Goal: Find specific page/section: Find specific page/section

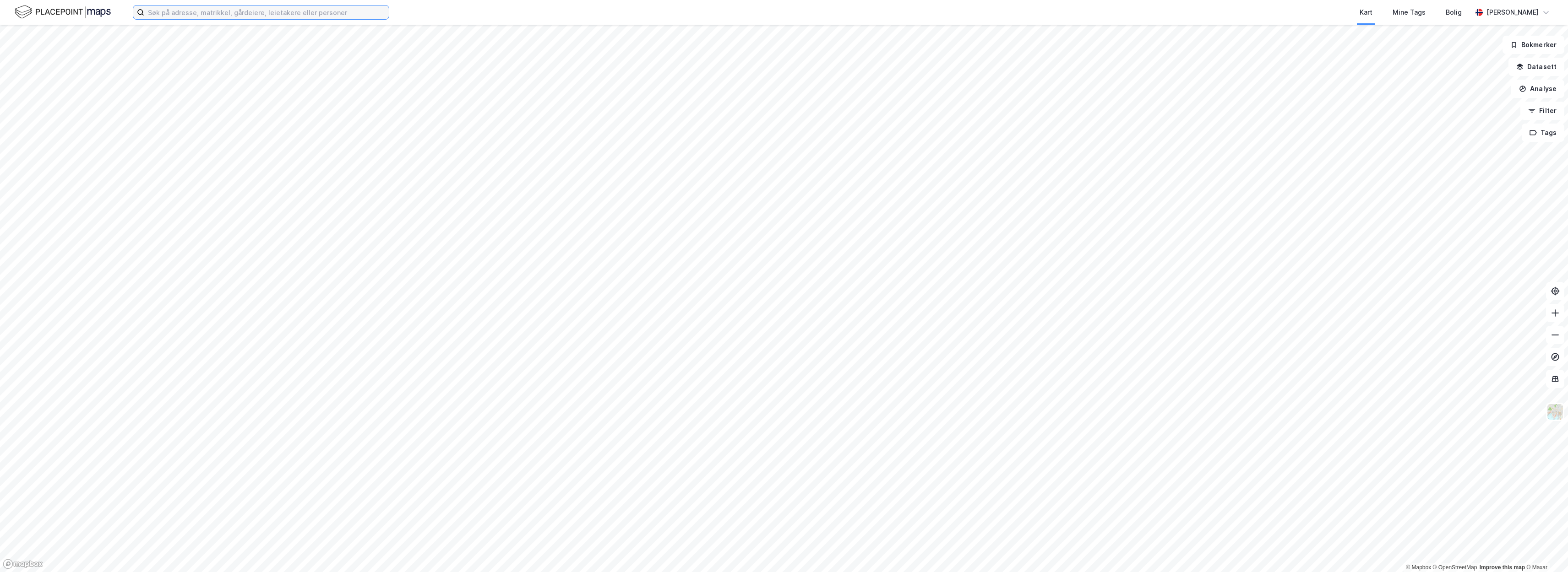
click at [217, 16] on input at bounding box center [266, 12] width 245 height 14
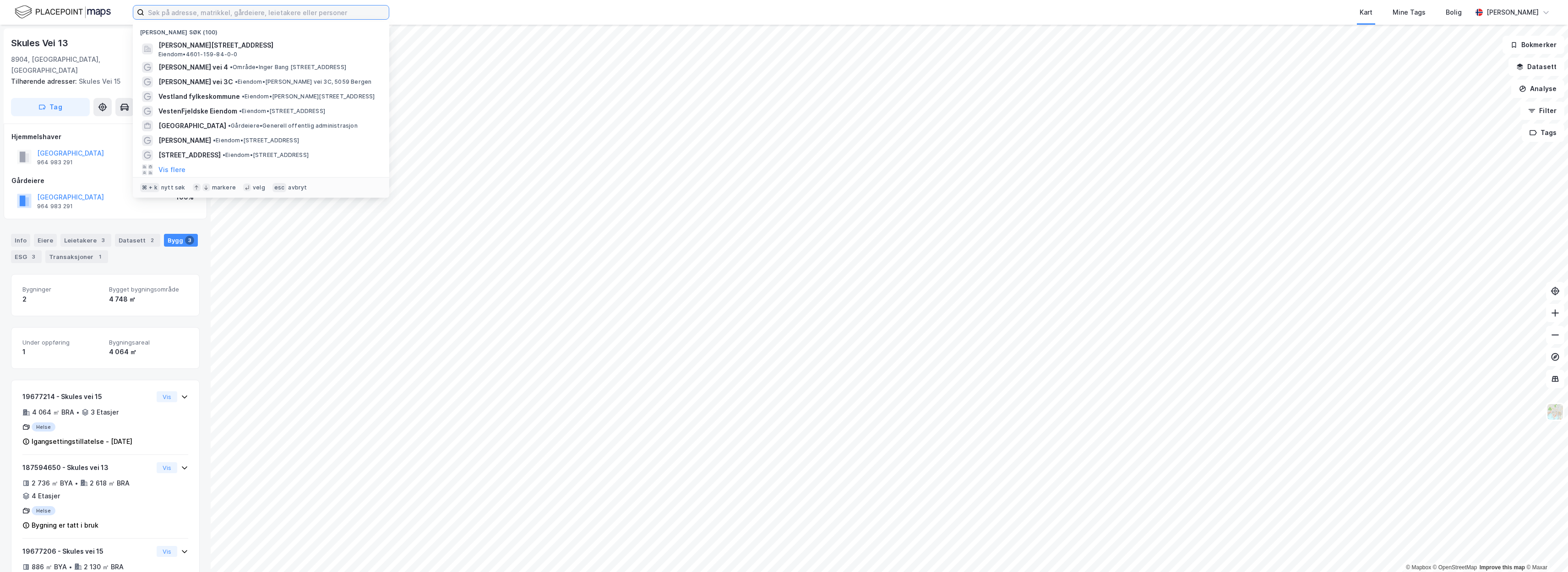
paste input "Kleppestø sykehjem, Søre Myrane 5."
type input "Kleppestø sykehjem, Søre Myrane 5."
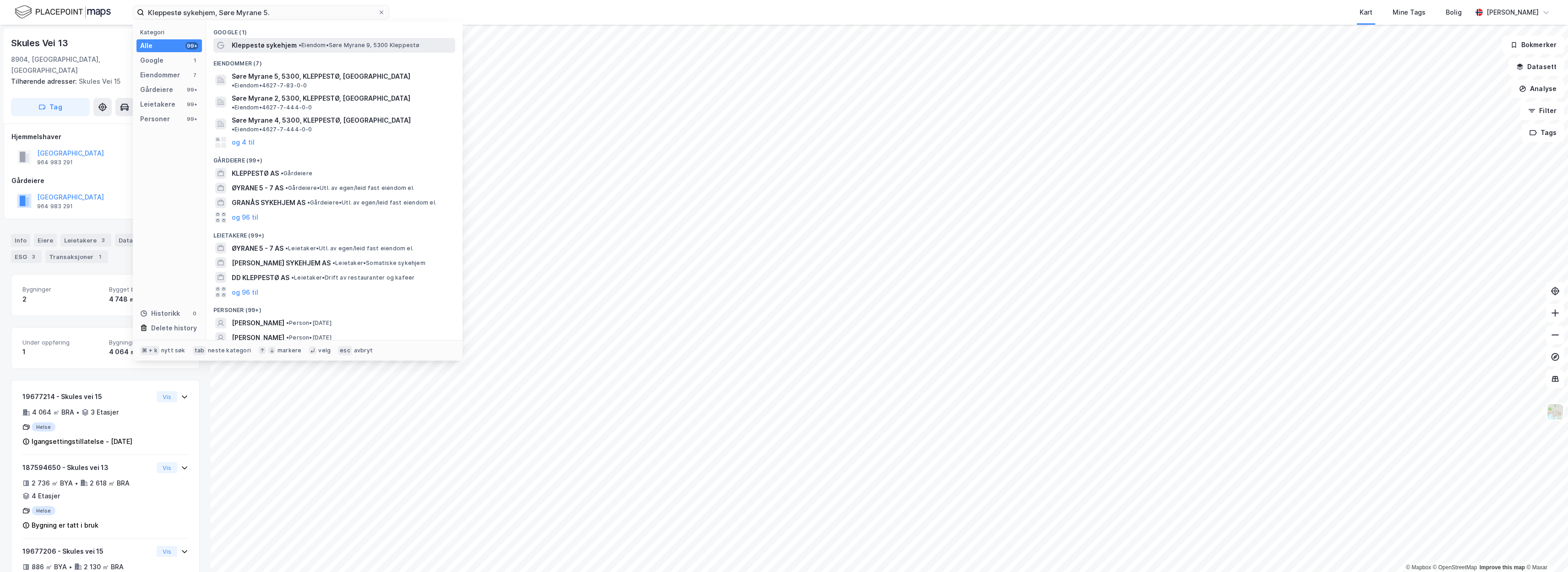
click at [242, 46] on span "Kleppestø sykehjem" at bounding box center [264, 45] width 65 height 11
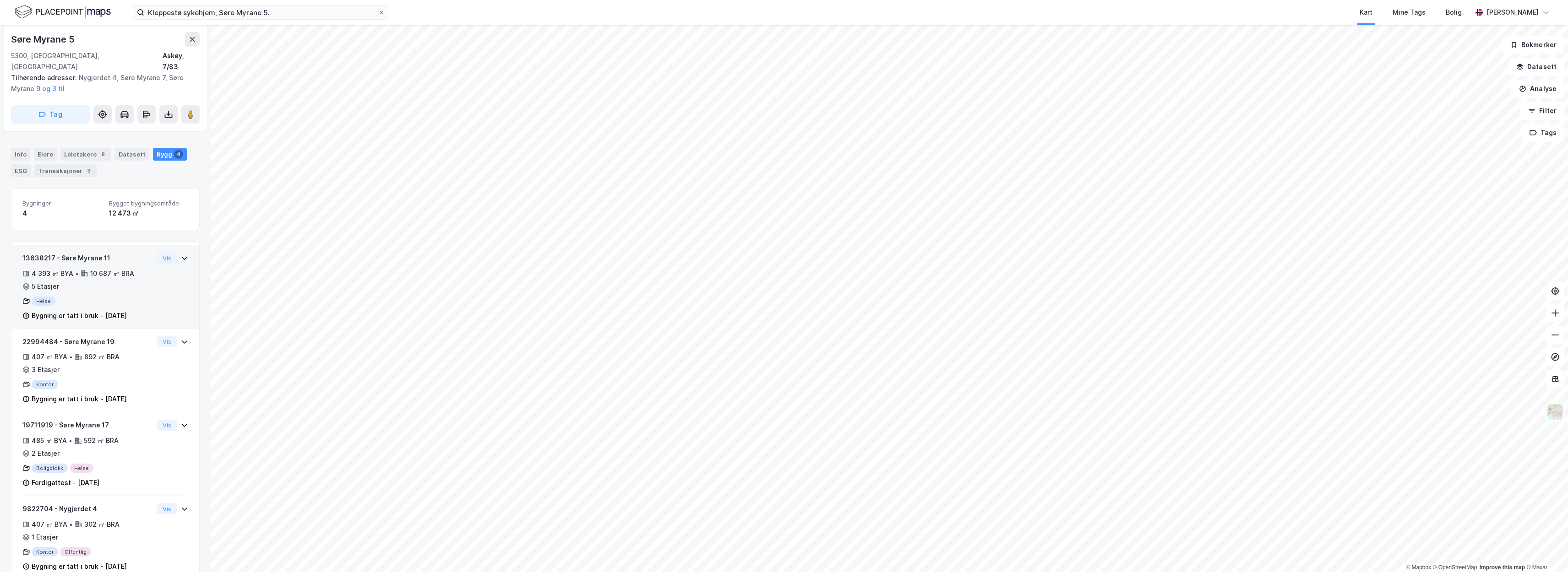
scroll to position [69, 0]
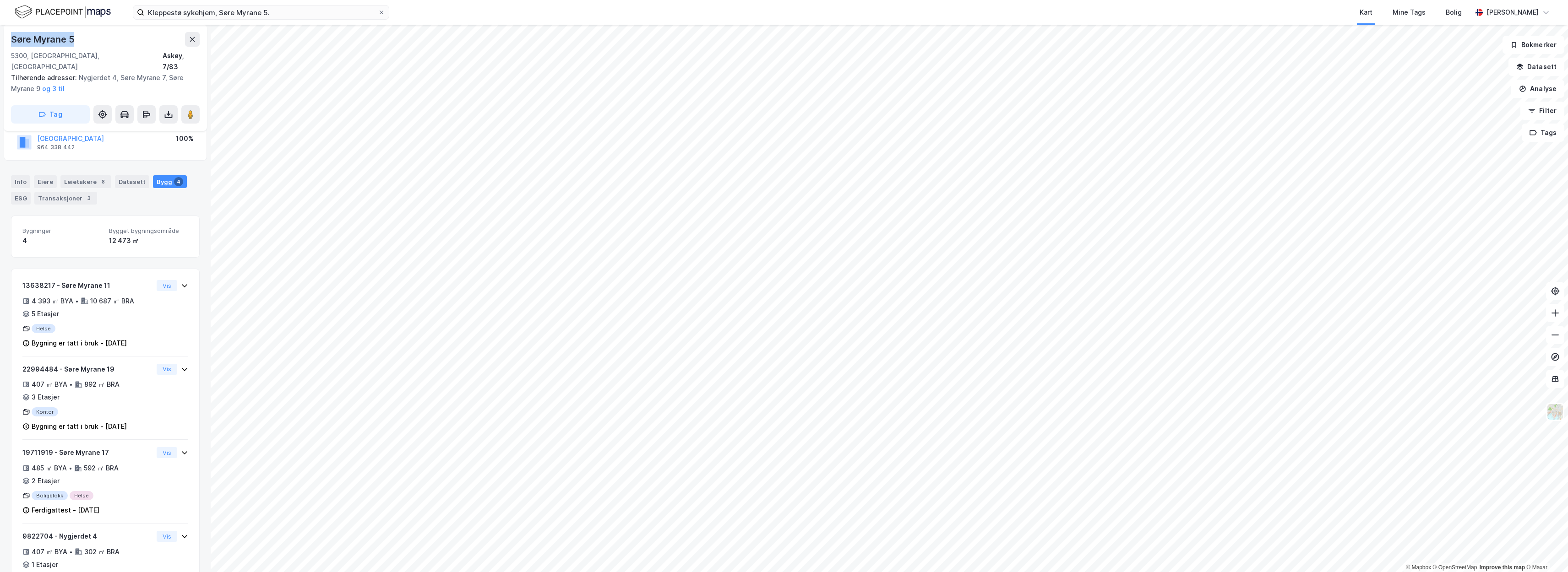
drag, startPoint x: 77, startPoint y: 38, endPoint x: 8, endPoint y: 39, distance: 69.0
click at [8, 39] on div "Søre Myrane 5 5300, Kleppestø, Vestland Askøy, 7/83 Tilhørende adresser: Nygjer…" at bounding box center [106, 78] width 203 height 106
